Goal: Find contact information: Find contact information

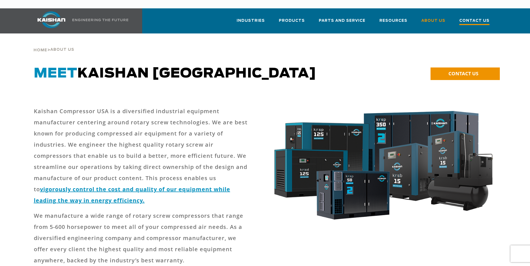
click at [466, 18] on span "Contact Us" at bounding box center [474, 22] width 30 height 8
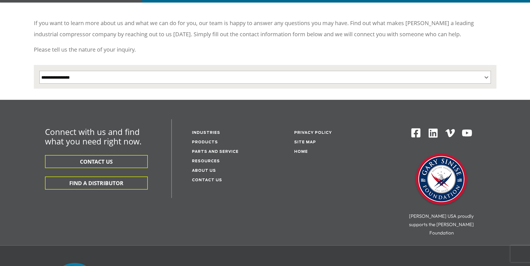
scroll to position [84, 0]
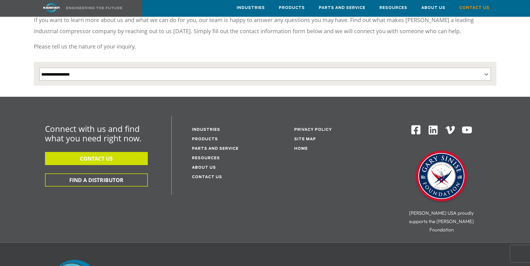
click at [96, 152] on button "CONTACT US" at bounding box center [96, 158] width 103 height 13
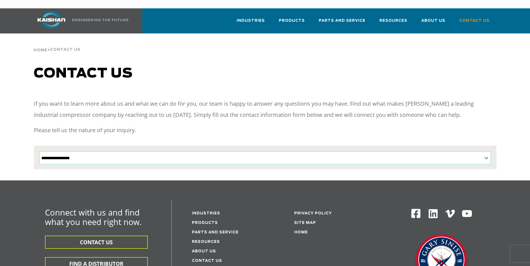
click at [97, 152] on select "**********" at bounding box center [264, 158] width 451 height 13
click at [27, 220] on div "Connect with us and find what you need right now. CONTACT US FIND A DISTRIBUTOR…" at bounding box center [265, 254] width 530 height 146
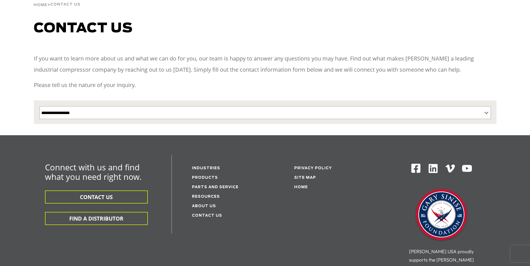
scroll to position [56, 0]
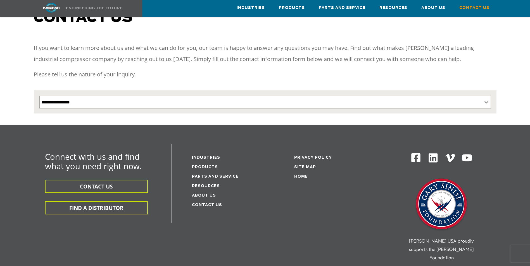
click at [413, 153] on img at bounding box center [416, 158] width 10 height 10
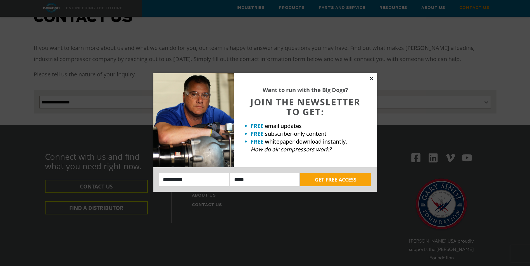
click at [372, 78] on icon at bounding box center [371, 78] width 5 height 5
